Goal: Task Accomplishment & Management: Manage account settings

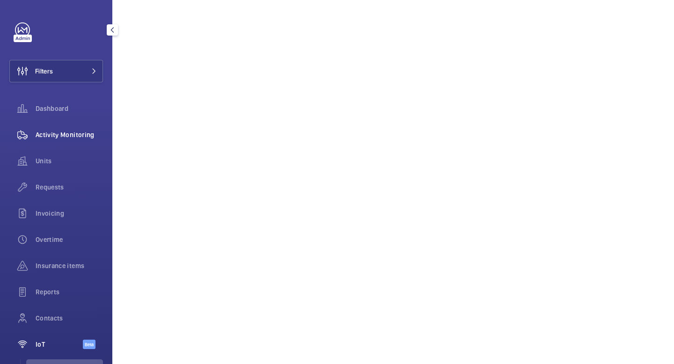
click at [62, 141] on div "Activity Monitoring" at bounding box center [56, 135] width 94 height 22
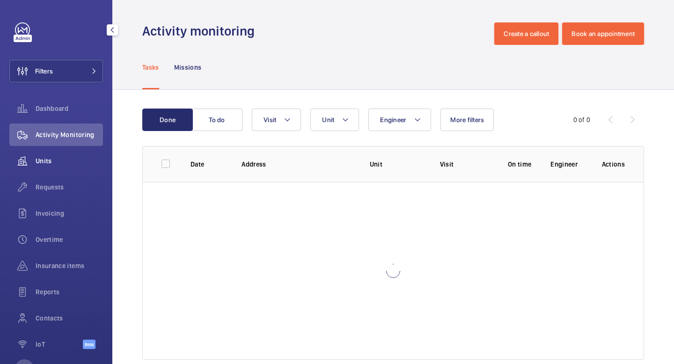
click at [43, 163] on span "Units" at bounding box center [69, 160] width 67 height 9
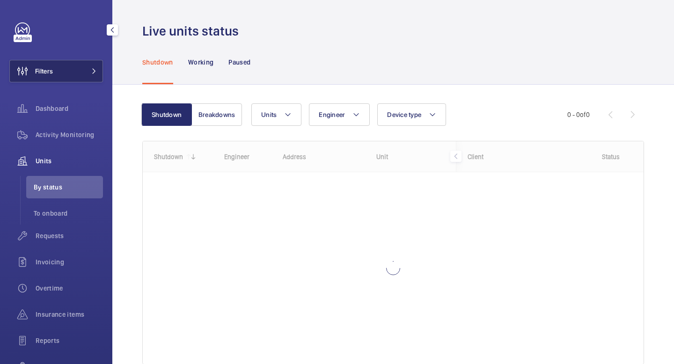
click at [80, 61] on button "Filters" at bounding box center [56, 71] width 94 height 22
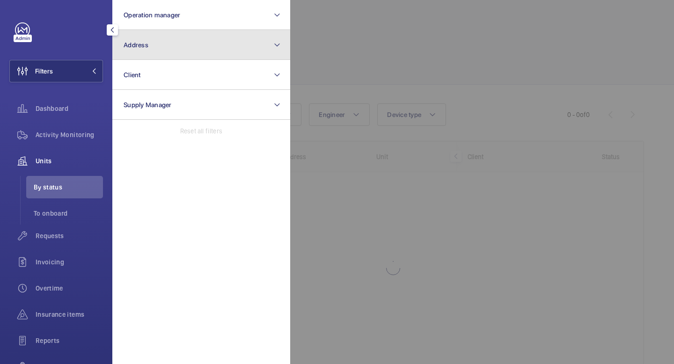
click at [178, 43] on button "Address" at bounding box center [201, 45] width 178 height 30
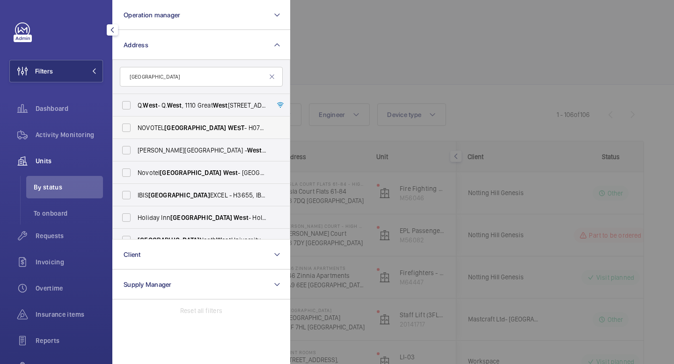
type input "[GEOGRAPHIC_DATA]"
click at [214, 123] on span "[GEOGRAPHIC_DATA] - H0737, [GEOGRAPHIC_DATA] , [STREET_ADDRESS]" at bounding box center [202, 127] width 129 height 9
click at [136, 123] on input "[GEOGRAPHIC_DATA] - H0737, [GEOGRAPHIC_DATA] , [STREET_ADDRESS]" at bounding box center [126, 127] width 19 height 19
checkbox input "true"
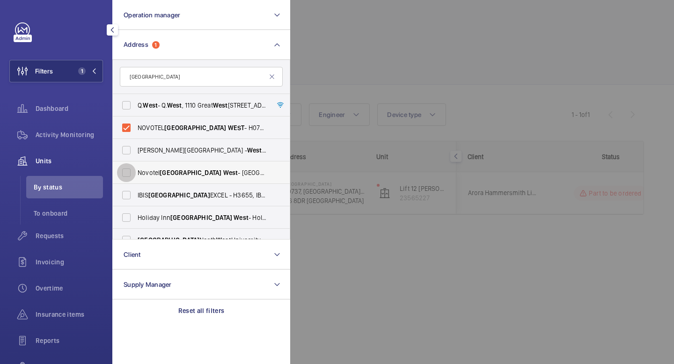
click at [129, 173] on input "[GEOGRAPHIC_DATA] [GEOGRAPHIC_DATA]" at bounding box center [126, 172] width 19 height 19
click at [129, 168] on input "[GEOGRAPHIC_DATA] [GEOGRAPHIC_DATA]" at bounding box center [126, 172] width 19 height 19
checkbox input "false"
click at [94, 70] on mat-icon at bounding box center [94, 71] width 6 height 6
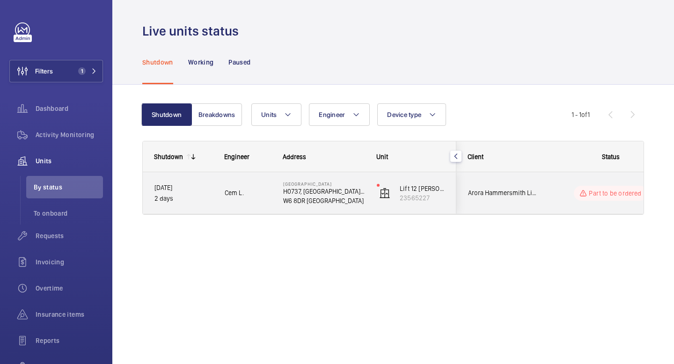
click at [515, 204] on div "Arora Hammersmith Limited" at bounding box center [498, 192] width 83 height 29
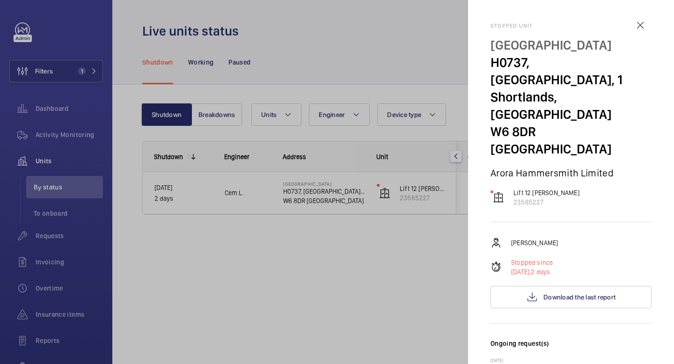
click at [416, 289] on div at bounding box center [337, 182] width 674 height 364
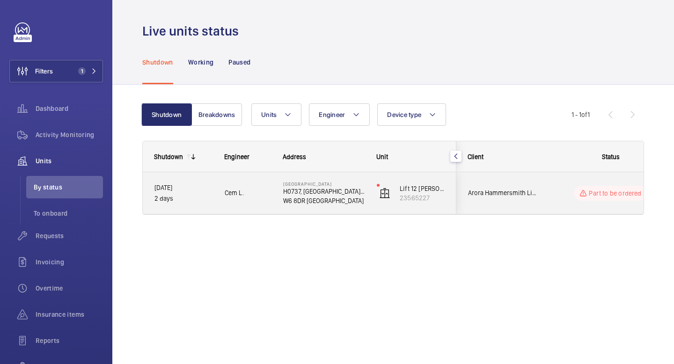
click at [619, 193] on p "Part to be ordered" at bounding box center [615, 193] width 52 height 9
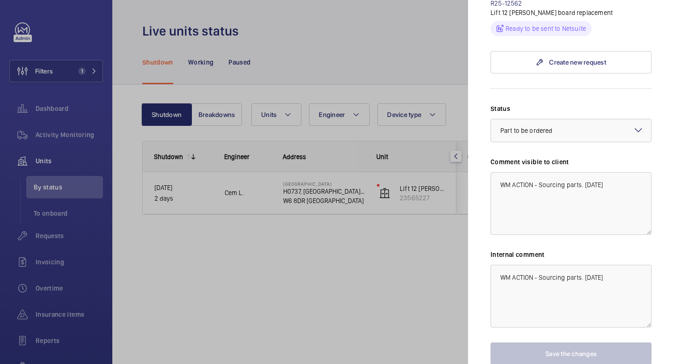
scroll to position [523, 0]
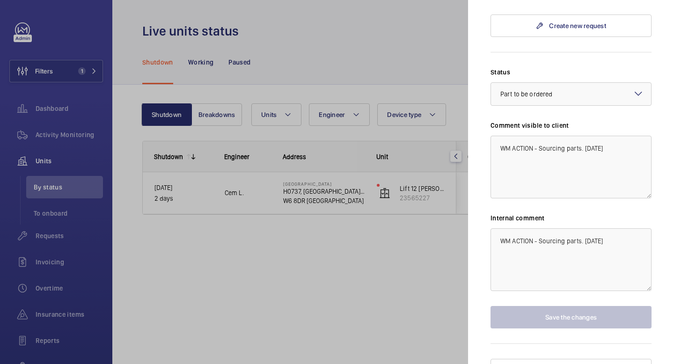
click at [271, 256] on div at bounding box center [337, 182] width 674 height 364
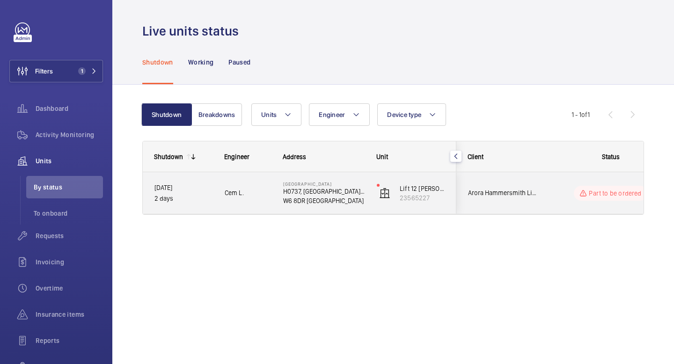
click at [263, 191] on span "Cem L." at bounding box center [248, 193] width 46 height 11
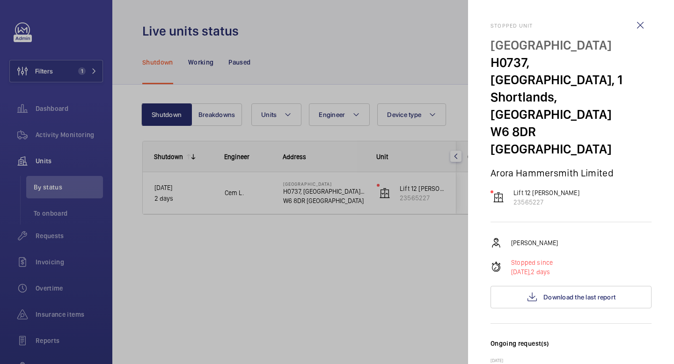
click at [241, 273] on div at bounding box center [337, 182] width 674 height 364
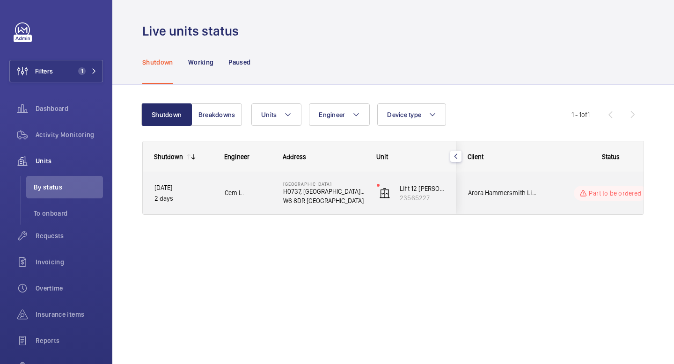
click at [248, 195] on span "Cem L." at bounding box center [248, 193] width 46 height 11
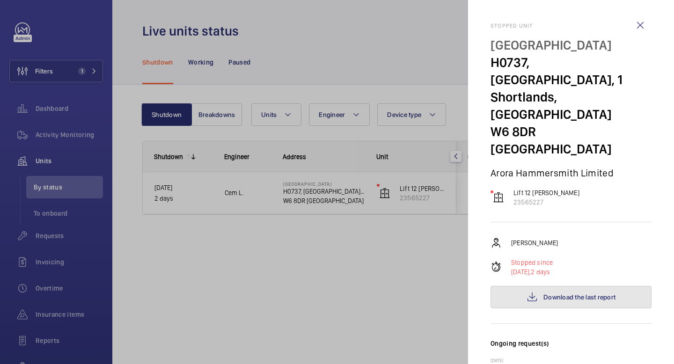
click at [600, 293] on span "Download the last report" at bounding box center [579, 296] width 72 height 7
click at [277, 236] on div at bounding box center [337, 182] width 674 height 364
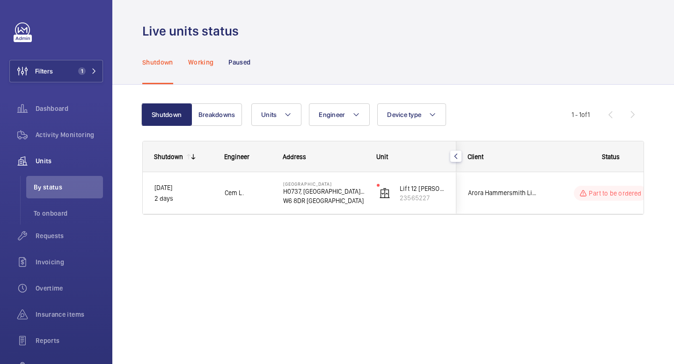
click at [201, 65] on p "Working" at bounding box center [200, 62] width 25 height 9
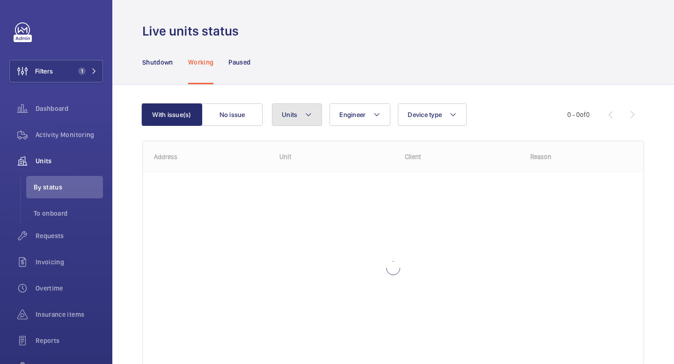
click at [310, 114] on mat-icon at bounding box center [308, 114] width 7 height 11
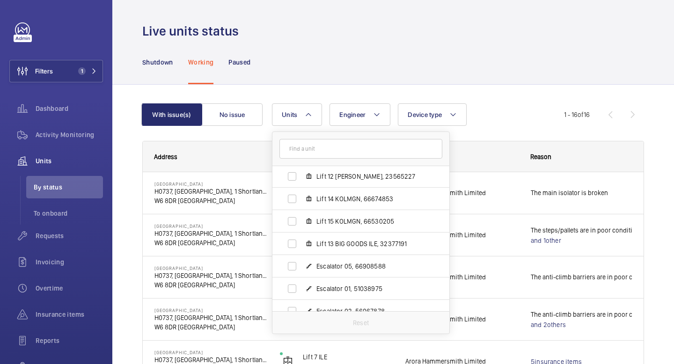
scroll to position [224, 0]
click at [290, 180] on input "Lift 12 [PERSON_NAME], 23565227" at bounding box center [292, 177] width 19 height 19
checkbox input "true"
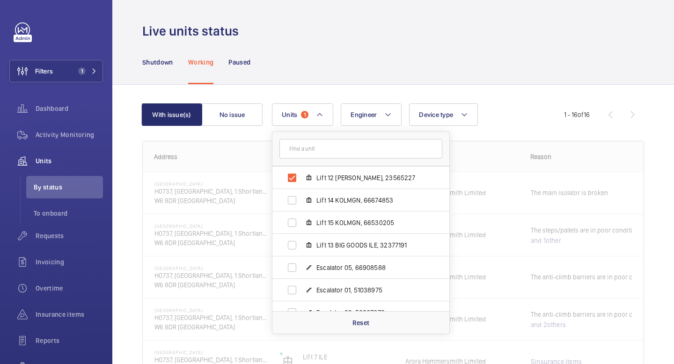
click at [398, 51] on div "Shutdown Working Paused" at bounding box center [393, 62] width 502 height 44
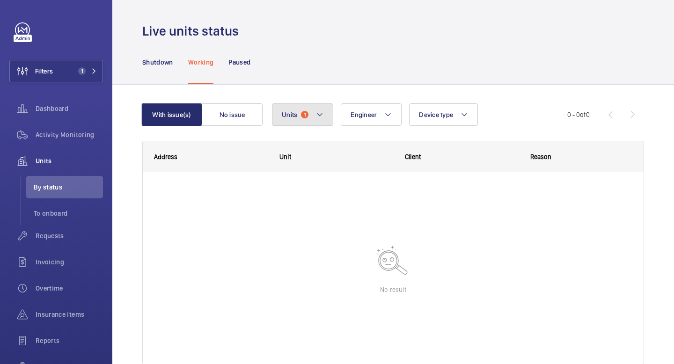
click at [324, 115] on button "Units 1" at bounding box center [302, 114] width 61 height 22
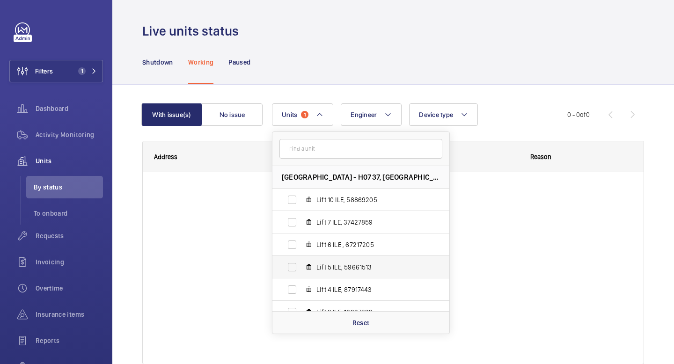
scroll to position [102, 0]
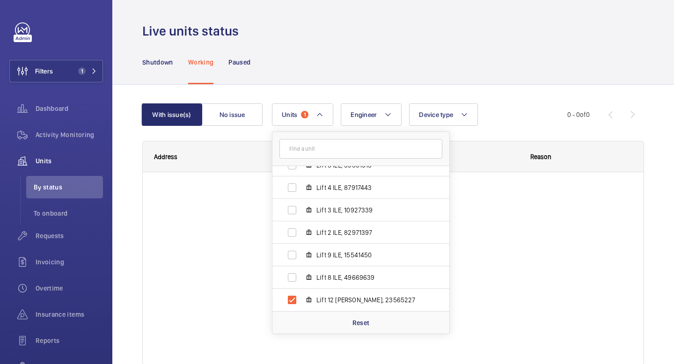
click at [340, 60] on div "Shutdown Working Paused" at bounding box center [393, 62] width 502 height 44
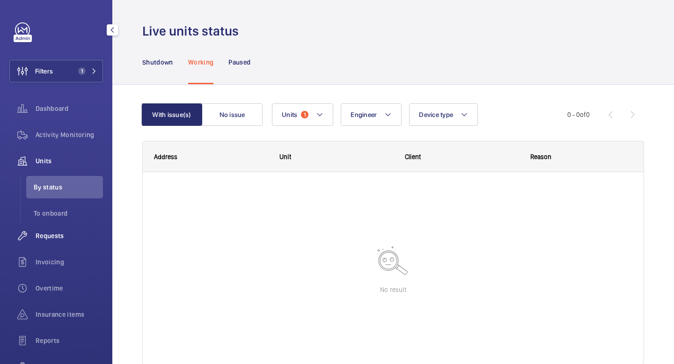
click at [55, 240] on span "Requests" at bounding box center [69, 235] width 67 height 9
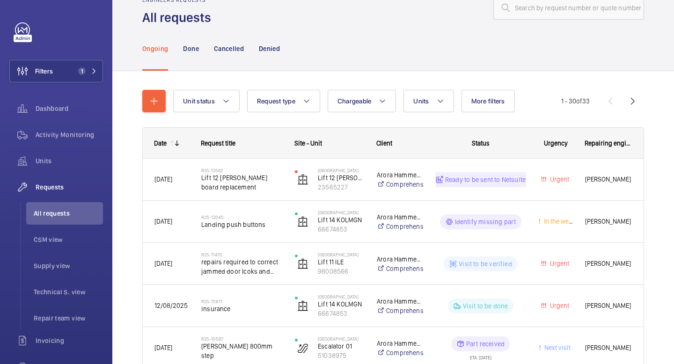
scroll to position [9, 0]
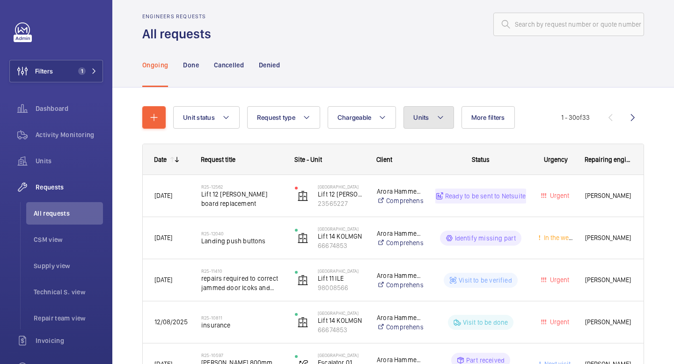
click at [429, 114] on span "Units" at bounding box center [420, 117] width 15 height 7
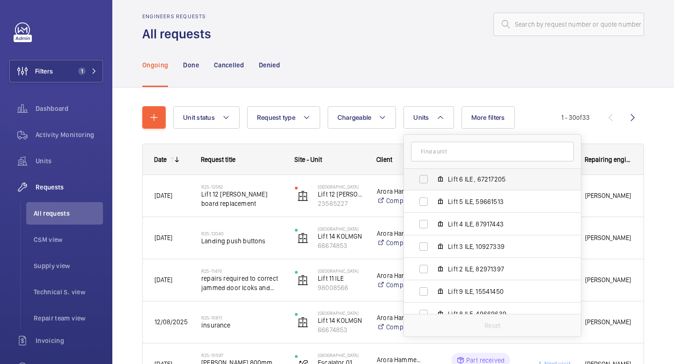
scroll to position [102, 0]
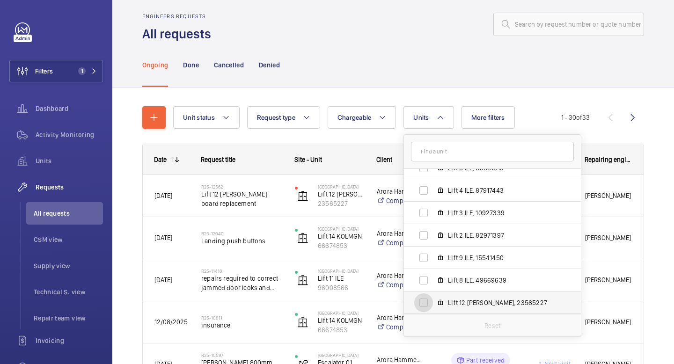
click at [424, 300] on input "Lift 12 [PERSON_NAME], 23565227" at bounding box center [423, 302] width 19 height 19
checkbox input "true"
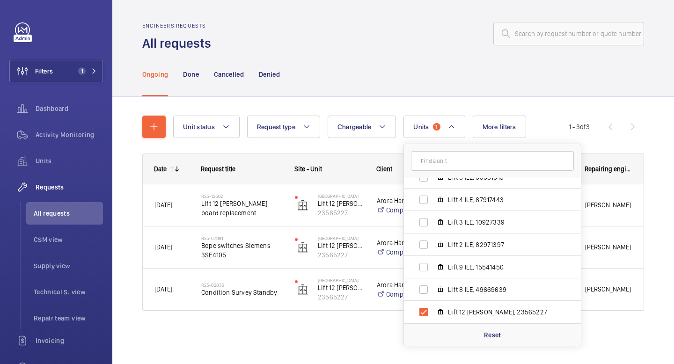
click at [436, 45] on div "Engineers requests All requests" at bounding box center [393, 36] width 502 height 29
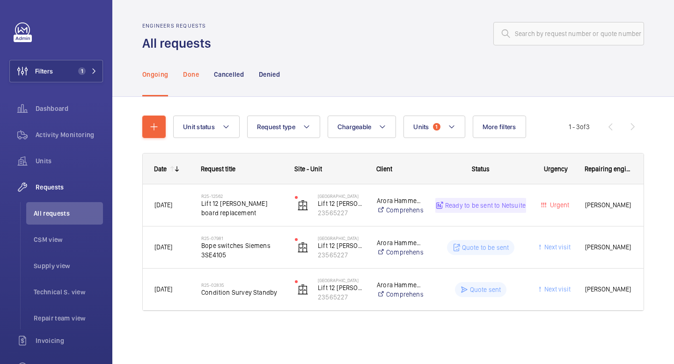
click at [185, 77] on p "Done" at bounding box center [190, 74] width 15 height 9
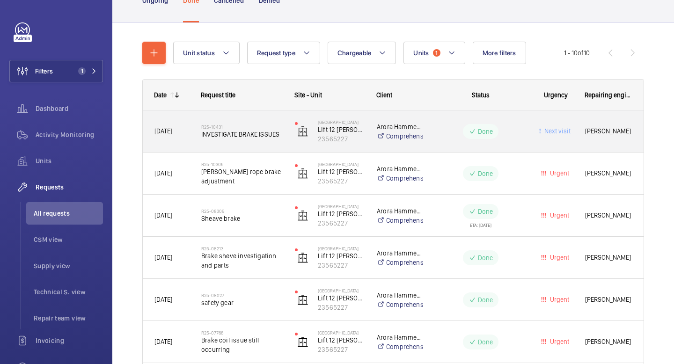
scroll to position [72, 0]
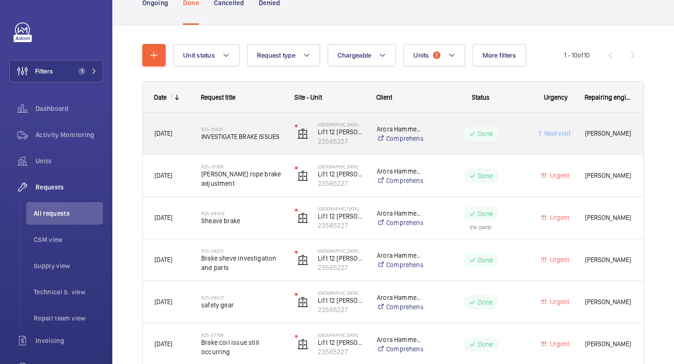
click at [563, 136] on span "Next visit" at bounding box center [556, 133] width 28 height 7
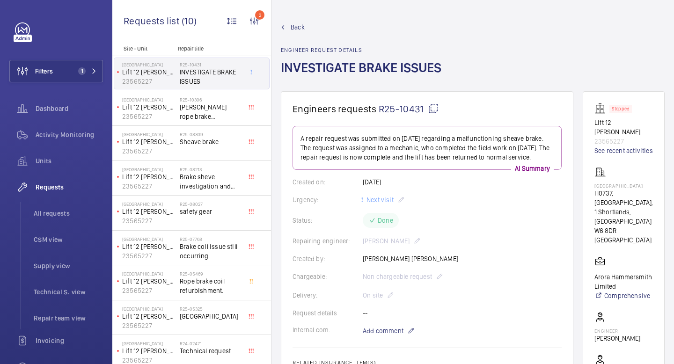
click at [294, 29] on span "Back" at bounding box center [298, 26] width 14 height 9
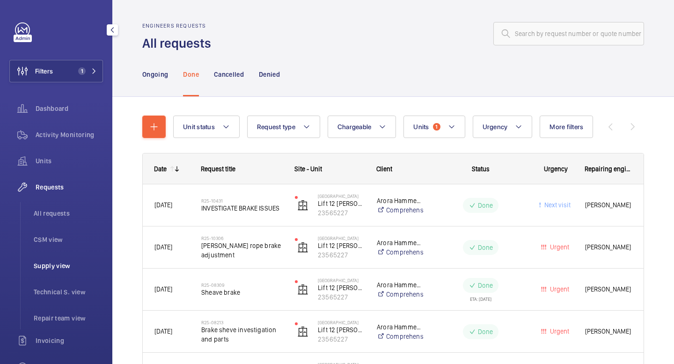
click at [61, 269] on span "Supply view" at bounding box center [68, 265] width 69 height 9
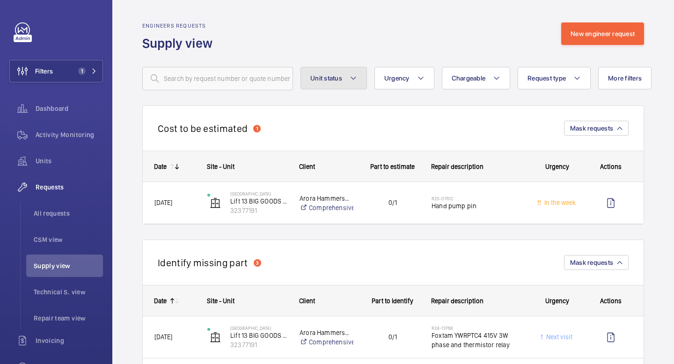
click at [350, 76] on mat-icon at bounding box center [353, 78] width 7 height 11
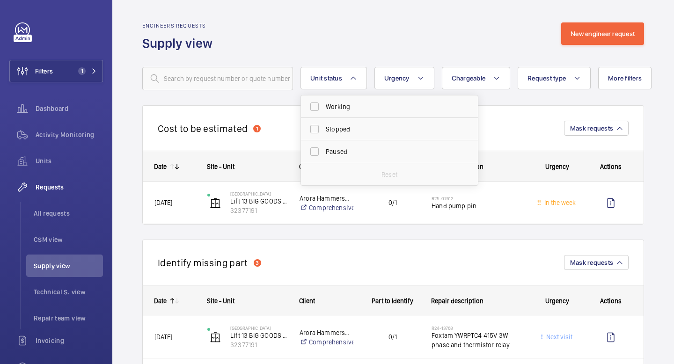
click at [457, 30] on div "Engineers requests Supply view New engineer request" at bounding box center [393, 36] width 502 height 29
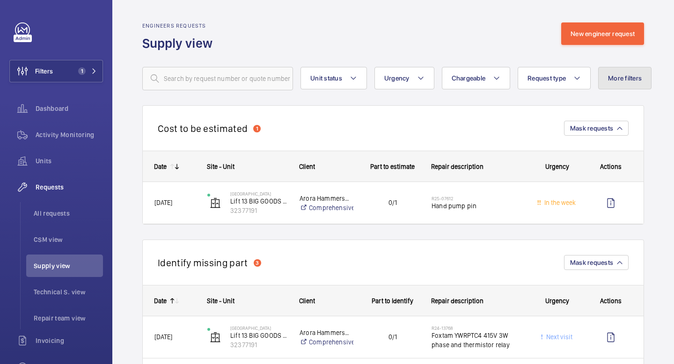
click at [619, 84] on button "More filters" at bounding box center [624, 78] width 53 height 22
click at [411, 25] on div "Engineers requests Supply view New engineer request" at bounding box center [393, 36] width 502 height 29
click at [580, 71] on button "Request type" at bounding box center [554, 78] width 73 height 22
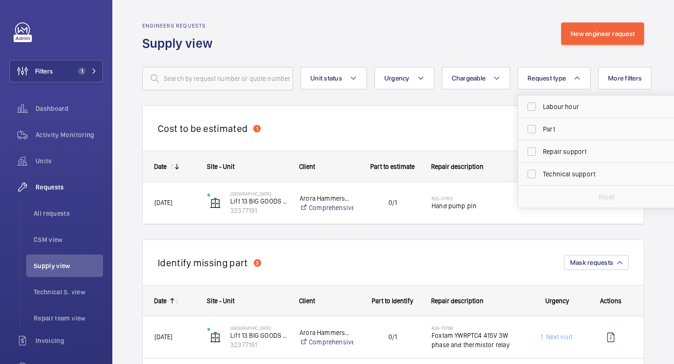
click at [427, 35] on div "Engineers requests Supply view New engineer request" at bounding box center [393, 36] width 502 height 29
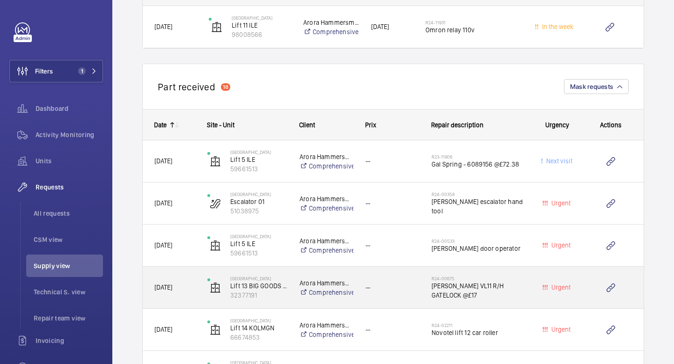
scroll to position [796, 0]
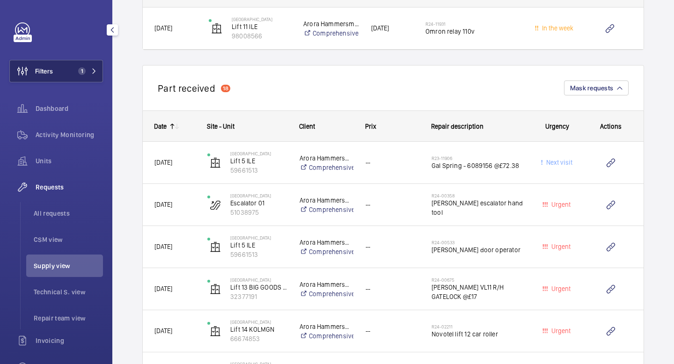
click at [83, 70] on span "1" at bounding box center [81, 70] width 7 height 7
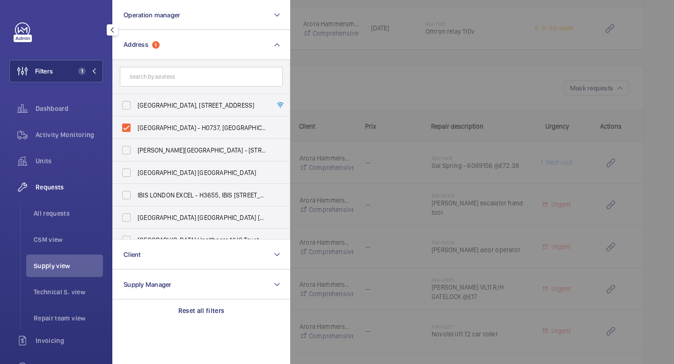
click at [327, 108] on div at bounding box center [627, 182] width 674 height 364
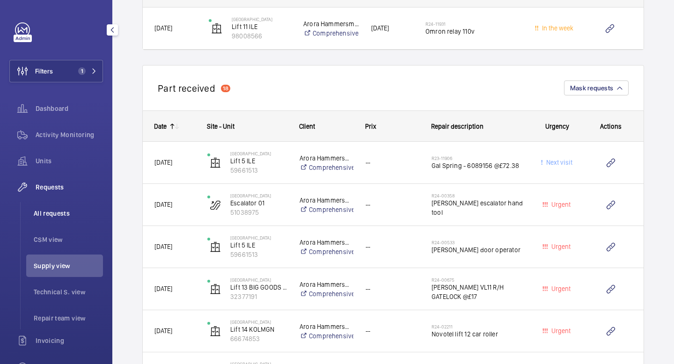
click at [65, 213] on span "All requests" at bounding box center [68, 213] width 69 height 9
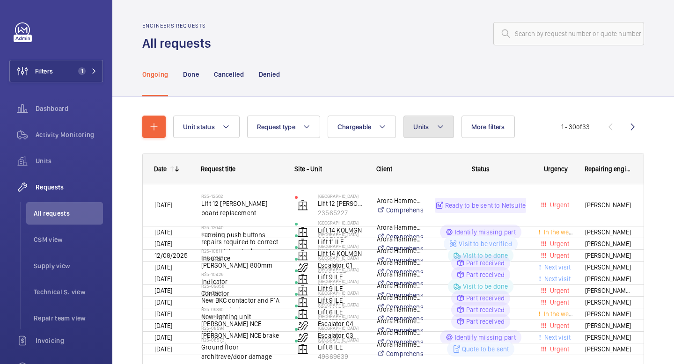
click at [436, 122] on button "Units" at bounding box center [428, 127] width 50 height 22
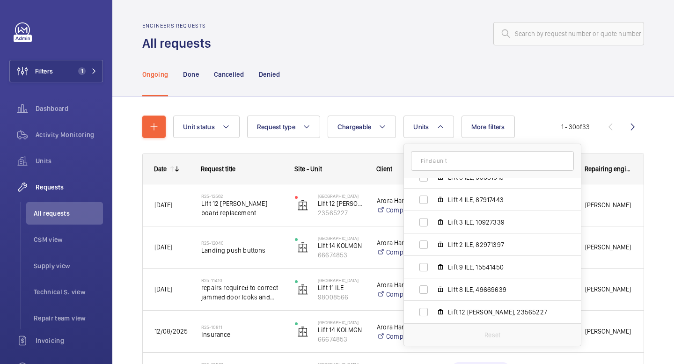
scroll to position [103, 0]
click at [488, 305] on label "Lift 12 [PERSON_NAME], 23565227" at bounding box center [485, 311] width 162 height 22
click at [433, 305] on input "Lift 12 [PERSON_NAME], 23565227" at bounding box center [423, 310] width 19 height 19
checkbox input "true"
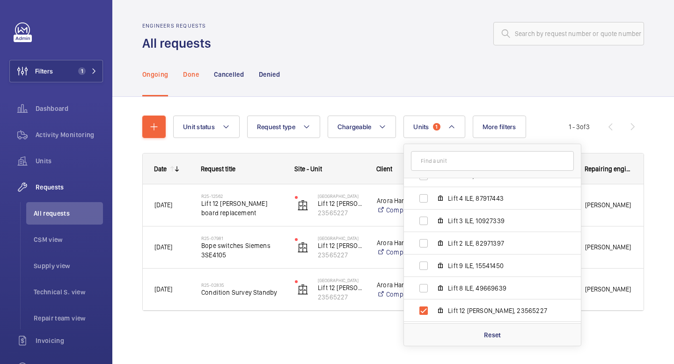
click at [190, 73] on p "Done" at bounding box center [190, 74] width 15 height 9
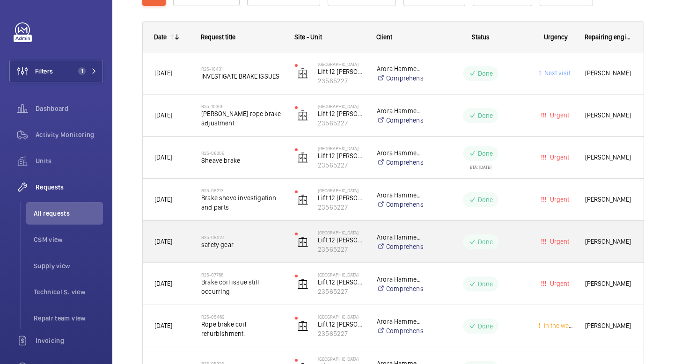
scroll to position [154, 0]
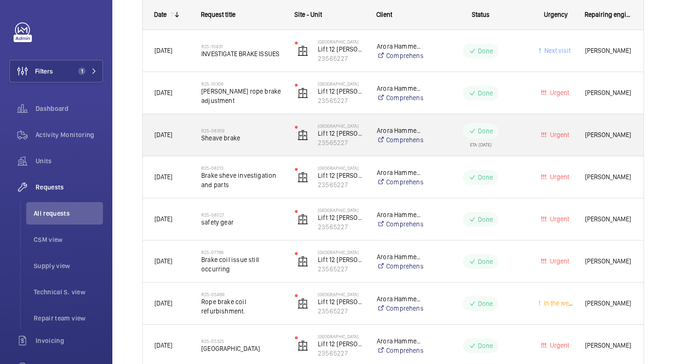
click at [236, 138] on span "Sheave brake" at bounding box center [241, 137] width 81 height 9
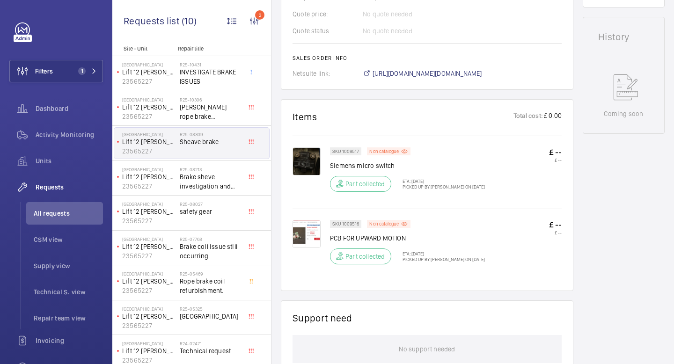
scroll to position [477, 0]
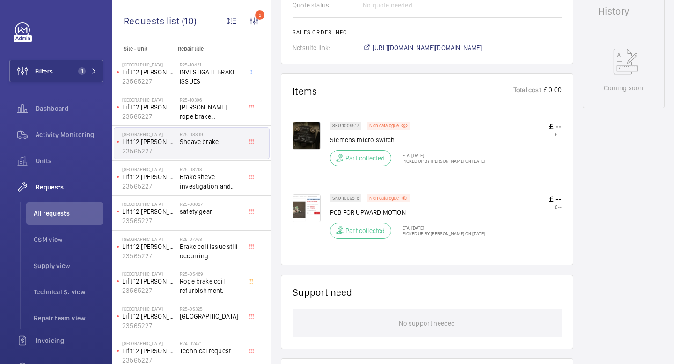
click at [308, 222] on img at bounding box center [307, 208] width 28 height 28
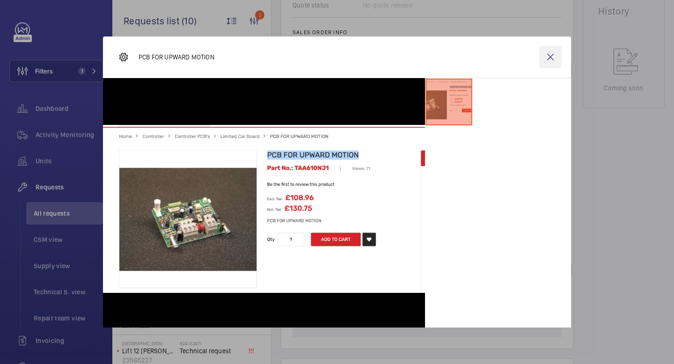
click at [552, 57] on wm-front-icon-button at bounding box center [550, 57] width 22 height 22
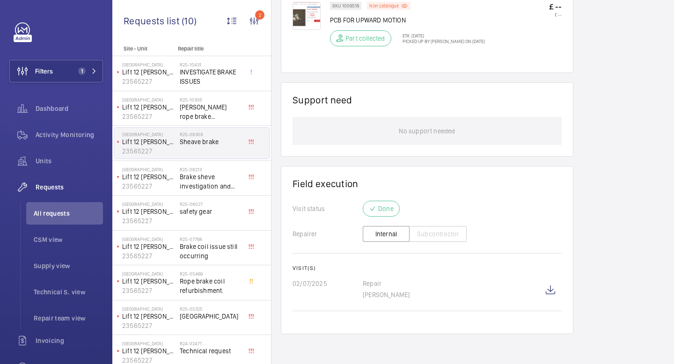
scroll to position [372, 0]
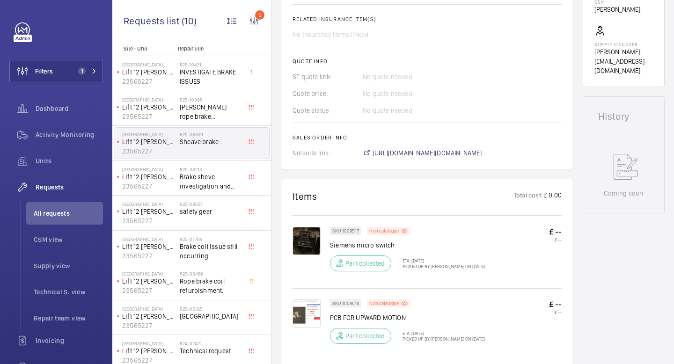
click at [475, 158] on span "[URL][DOMAIN_NAME][DOMAIN_NAME]" at bounding box center [428, 152] width 110 height 9
click at [229, 80] on span "INVESTIGATE BRAKE ISSUES" at bounding box center [211, 76] width 62 height 19
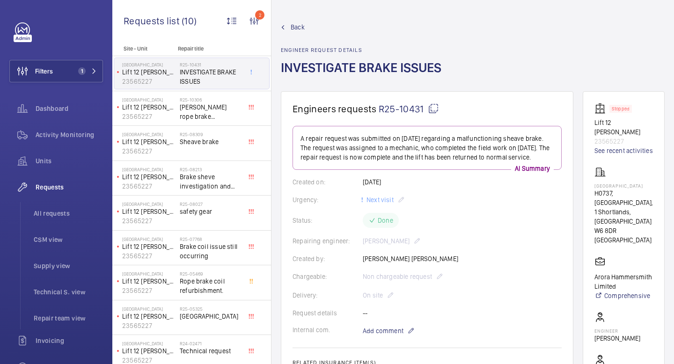
click at [171, 80] on p "23565227" at bounding box center [149, 81] width 54 height 9
click at [47, 161] on span "Units" at bounding box center [69, 160] width 67 height 9
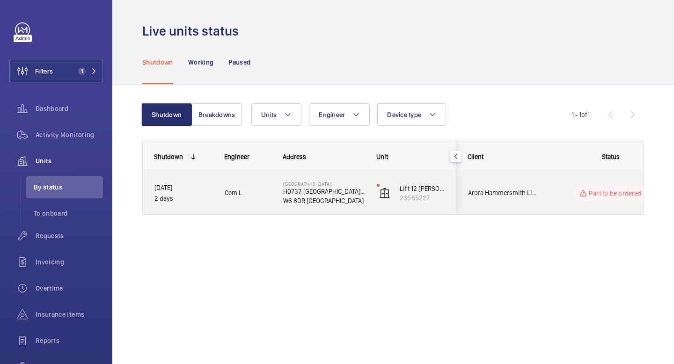
click at [595, 194] on p "Part to be ordered" at bounding box center [615, 193] width 52 height 9
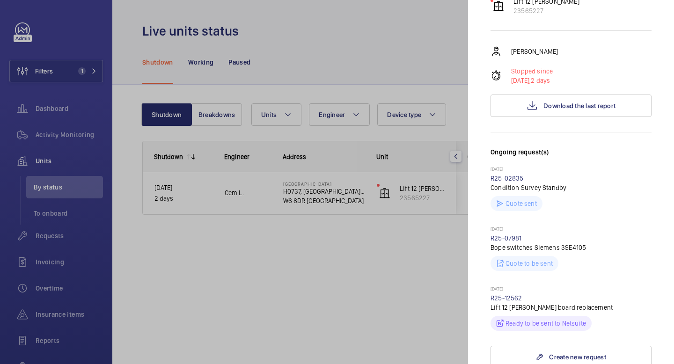
scroll to position [523, 0]
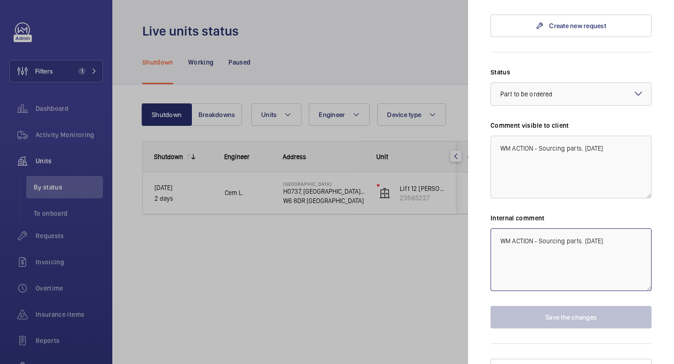
click at [587, 251] on textarea "WM ACTION - Sourcing parts. [DATE]" at bounding box center [570, 259] width 161 height 63
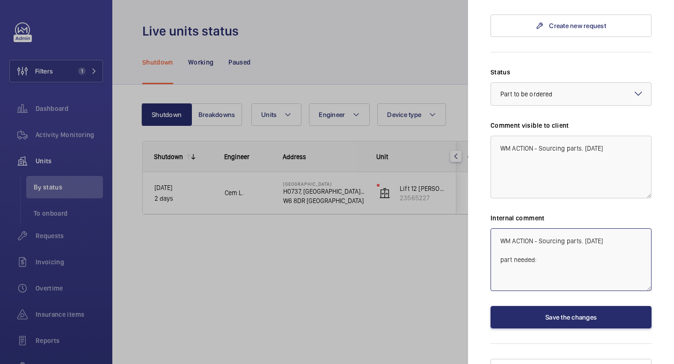
paste textarea "PCB FOR UPWARD MOTION Part No. TAA610NJ1"
click at [538, 244] on textarea "WM ACTION - Sourcing parts. [DATE] part needed: PCB FOR UPWARD MOTION Part No. …" at bounding box center [570, 259] width 161 height 63
click at [593, 263] on textarea "WM ACTION - Sourcing parts. [DATE] part needed: LCL - PCB FOR UPWARD MOTION Par…" at bounding box center [570, 259] width 161 height 63
paste textarea "PCB FOR UPWARD MOTION Part No. TAA610NJ1"
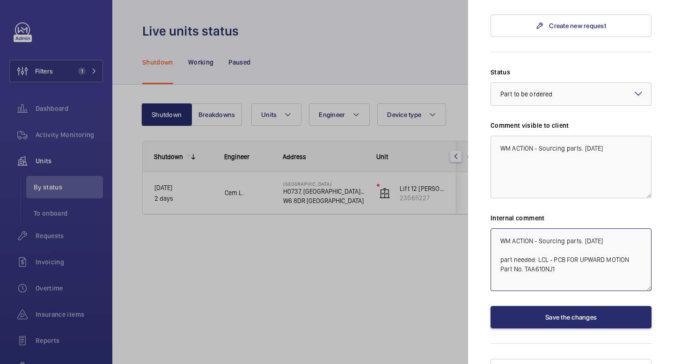
scroll to position [0, 0]
type textarea "WM ACTION - Sourcing parts. [DATE] part needed: LCL - PCB FOR UPWARD MOTION Par…"
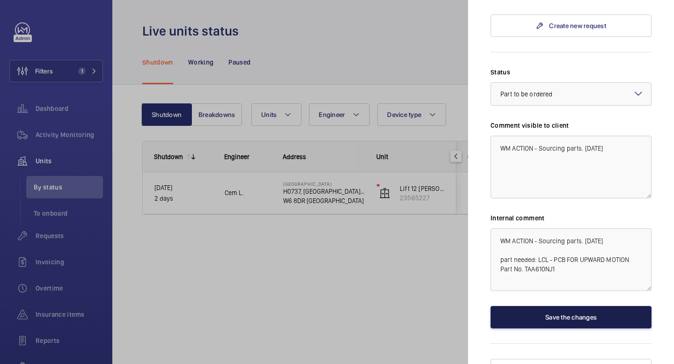
click at [577, 306] on button "Save the changes" at bounding box center [570, 317] width 161 height 22
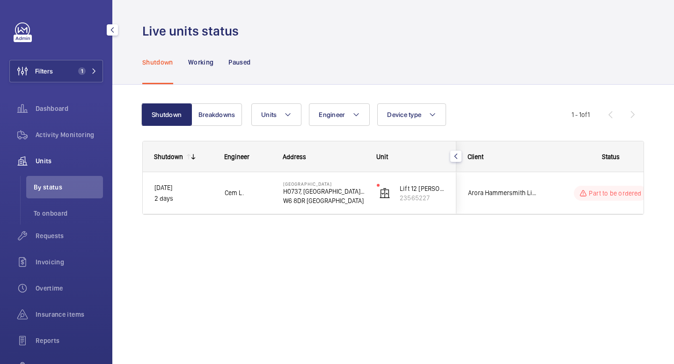
click at [43, 162] on span "Units" at bounding box center [69, 160] width 67 height 9
click at [93, 78] on button "Filters 1" at bounding box center [56, 71] width 94 height 22
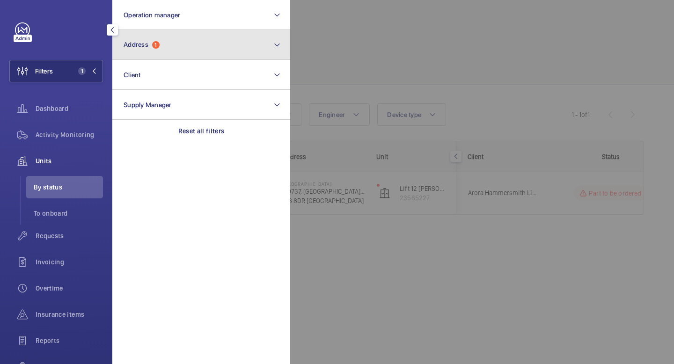
click at [180, 51] on button "Address 1" at bounding box center [201, 45] width 178 height 30
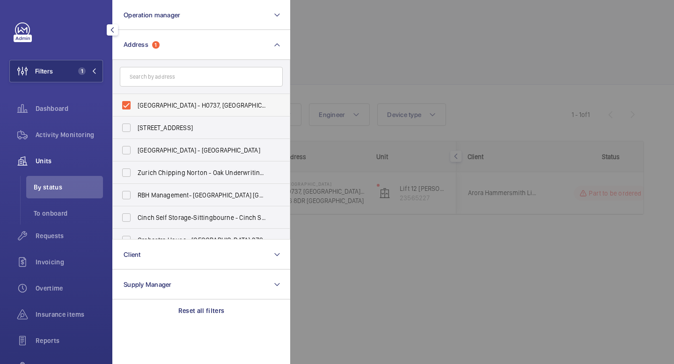
click at [140, 106] on span "[GEOGRAPHIC_DATA] - H0737, [GEOGRAPHIC_DATA], [STREET_ADDRESS]" at bounding box center [202, 105] width 129 height 9
click at [136, 106] on input "[GEOGRAPHIC_DATA] - H0737, [GEOGRAPHIC_DATA], [STREET_ADDRESS]" at bounding box center [126, 105] width 19 height 19
checkbox input "false"
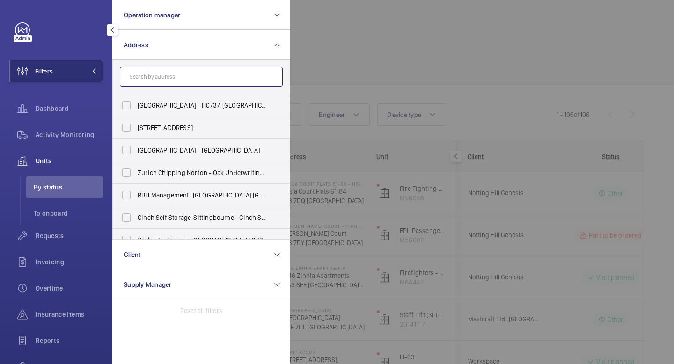
click at [186, 75] on input "text" at bounding box center [201, 77] width 163 height 20
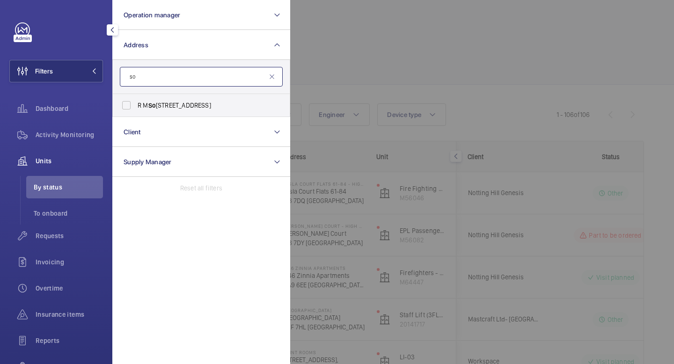
type input "s"
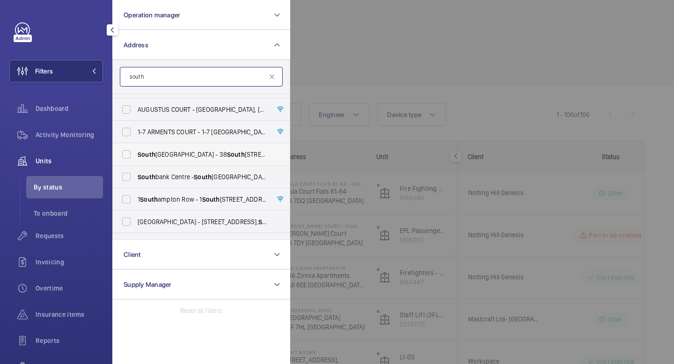
scroll to position [70, 0]
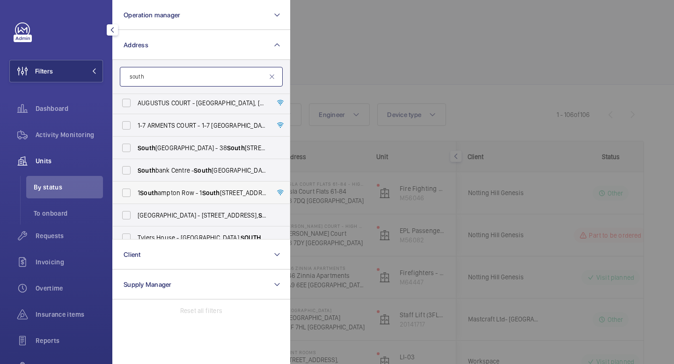
type input "south"
click at [174, 190] on span "[STREET_ADDRESS]" at bounding box center [202, 192] width 129 height 9
click at [136, 190] on input "[STREET_ADDRESS]" at bounding box center [126, 192] width 19 height 19
checkbox input "true"
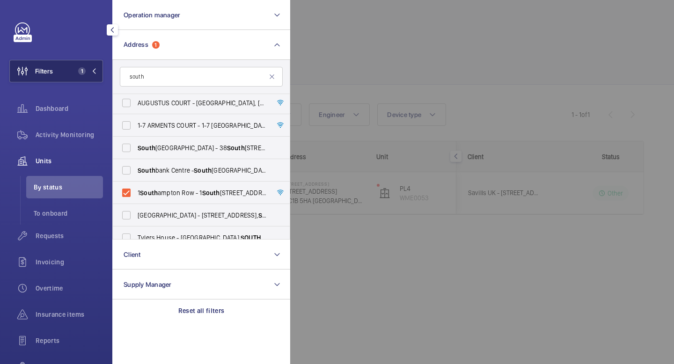
click at [99, 73] on button "Filters 1" at bounding box center [56, 71] width 94 height 22
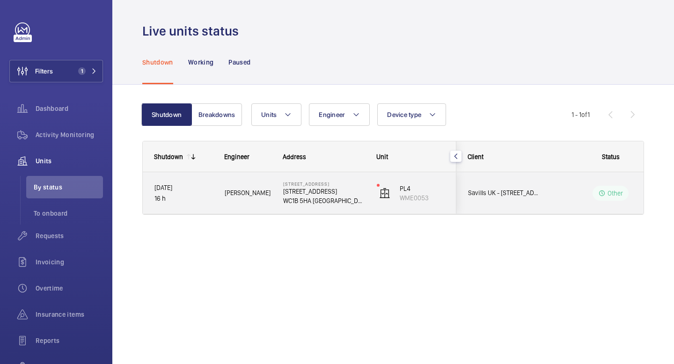
click at [277, 197] on div "[STREET_ADDRESS]" at bounding box center [318, 193] width 93 height 42
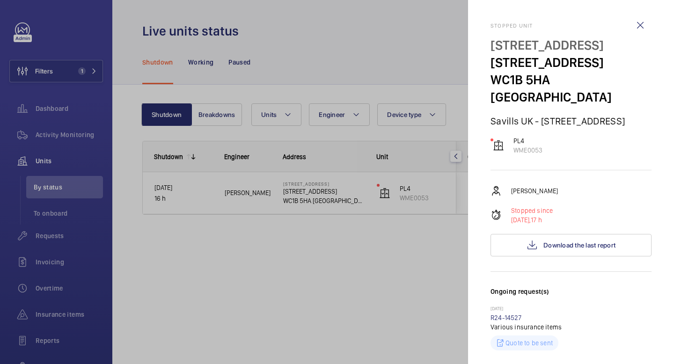
click at [434, 275] on div at bounding box center [337, 182] width 674 height 364
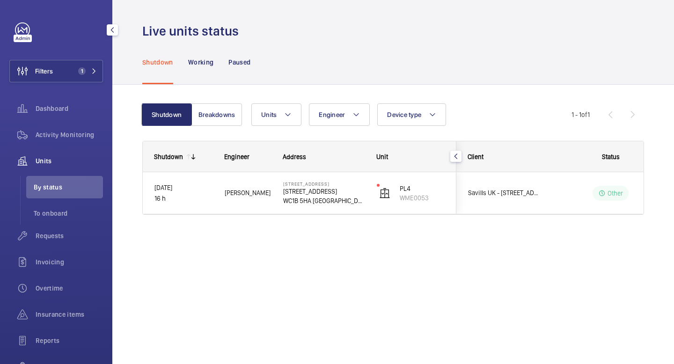
click at [46, 162] on span "Units" at bounding box center [69, 160] width 67 height 9
click at [48, 233] on span "Requests" at bounding box center [69, 235] width 67 height 9
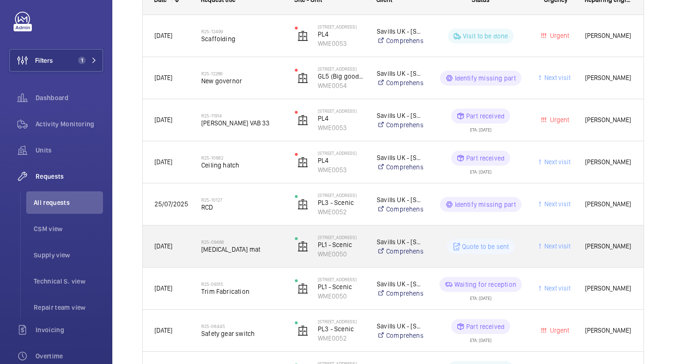
scroll to position [196, 0]
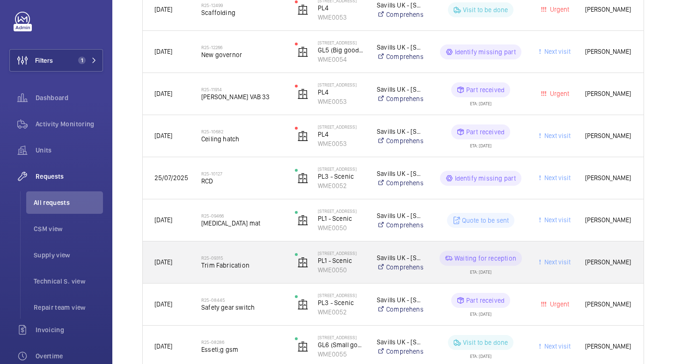
click at [268, 265] on span "Trim Fabrication" at bounding box center [241, 265] width 81 height 9
